Goal: Find specific page/section: Find specific page/section

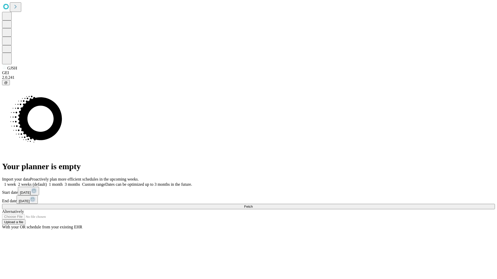
click at [252, 205] on span "Fetch" at bounding box center [248, 207] width 9 height 4
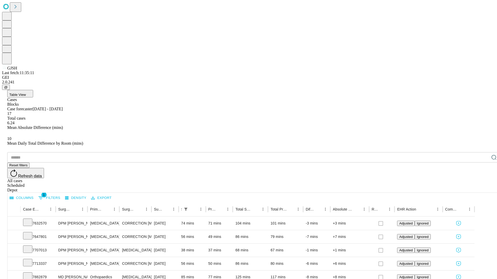
click at [26, 93] on span "Table View" at bounding box center [17, 95] width 17 height 4
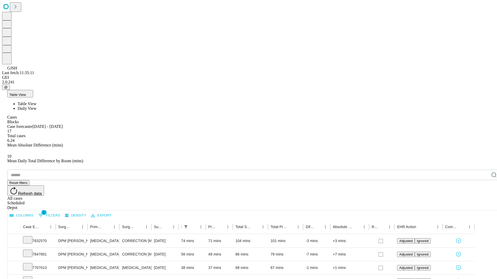
click at [36, 106] on span "Daily View" at bounding box center [27, 108] width 19 height 4
